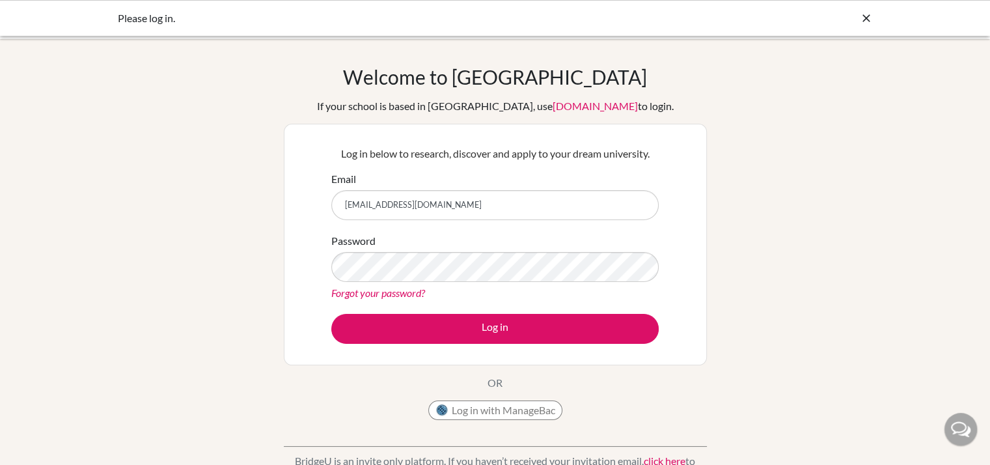
type input "[EMAIL_ADDRESS][DOMAIN_NAME]"
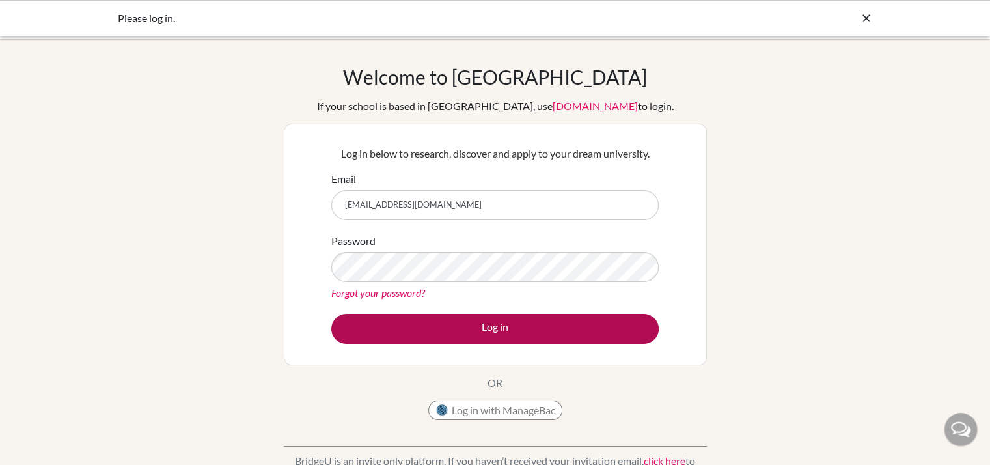
click at [556, 328] on button "Log in" at bounding box center [494, 329] width 327 height 30
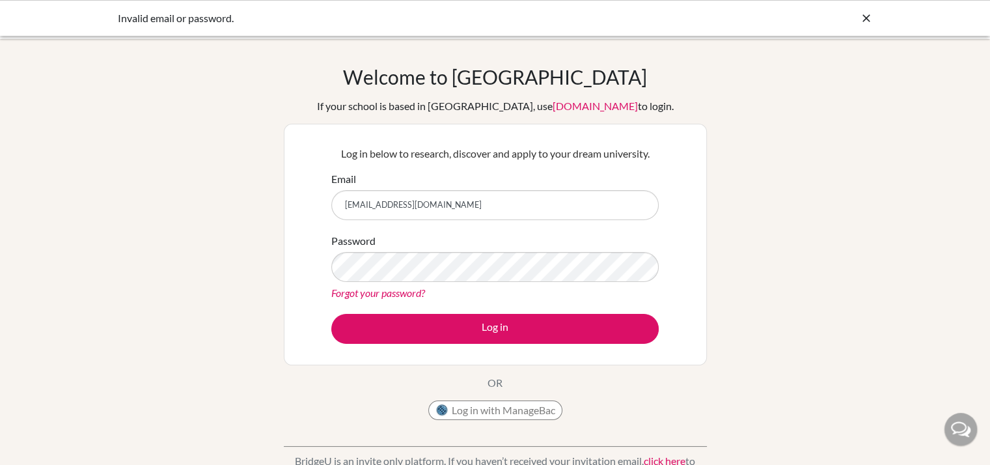
click at [442, 208] on input "[EMAIL_ADDRESS][DOMAIN_NAME]" at bounding box center [494, 205] width 327 height 30
type input "t"
type input "[EMAIL_ADDRESS][DOMAIN_NAME]"
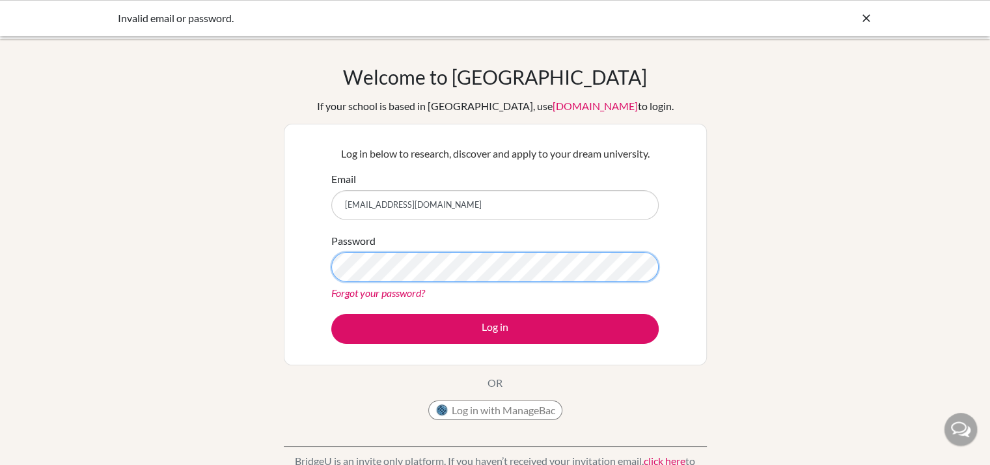
click at [331, 314] on button "Log in" at bounding box center [494, 329] width 327 height 30
